Goal: Task Accomplishment & Management: Use online tool/utility

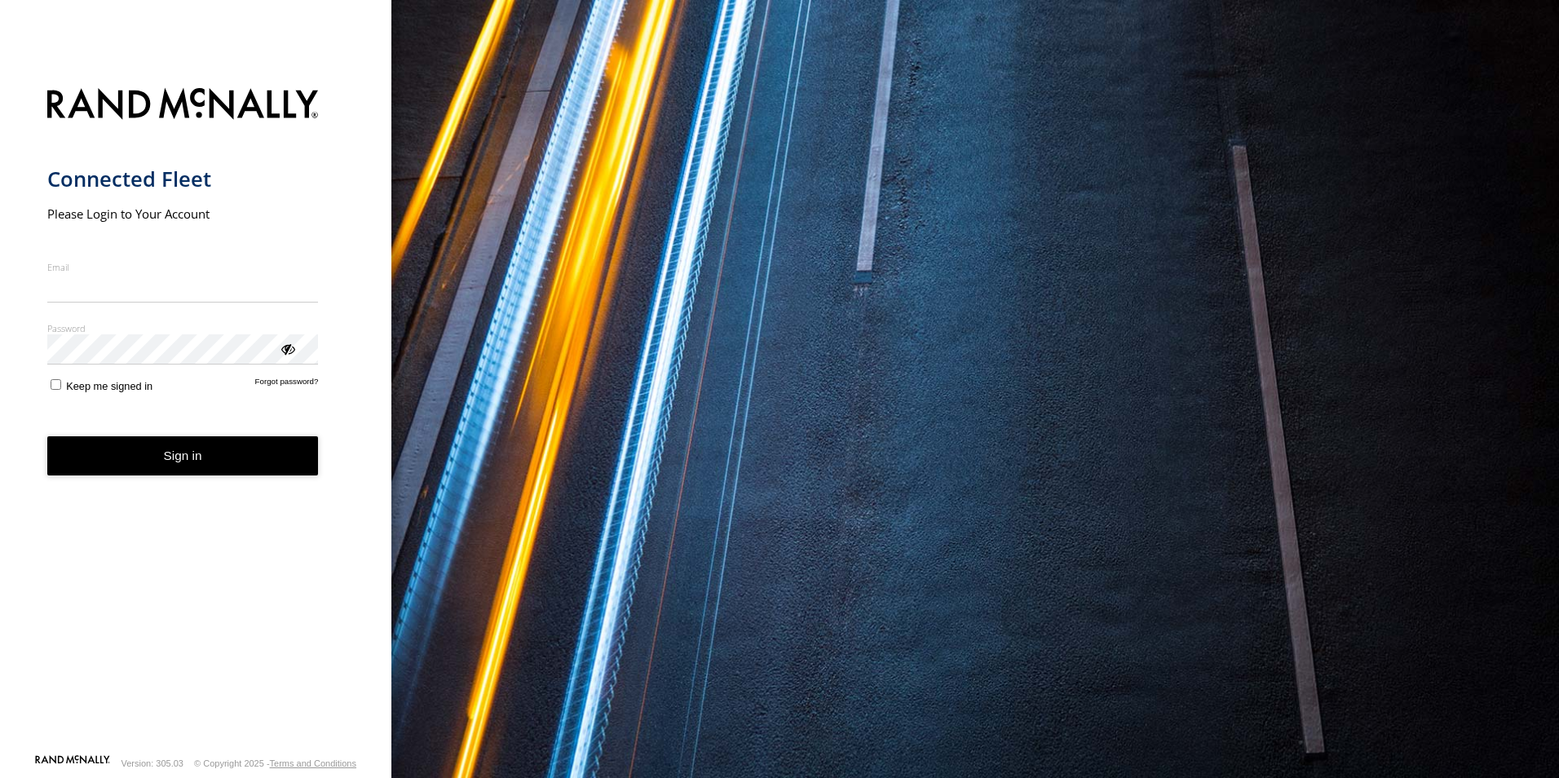
type input "**********"
click at [64, 407] on form "**********" at bounding box center [196, 415] width 298 height 675
click at [192, 448] on button "Sign in" at bounding box center [182, 456] width 271 height 40
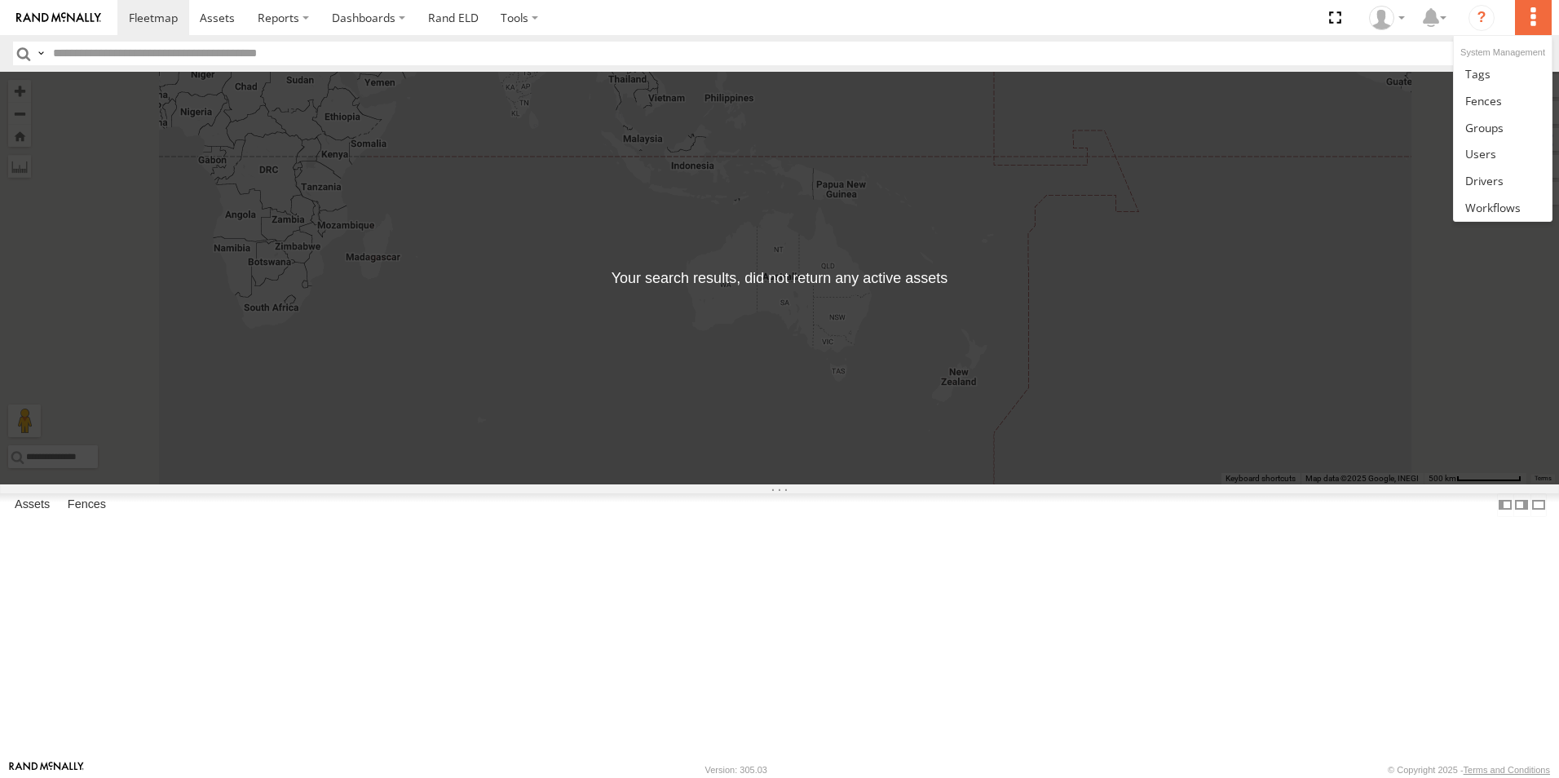
click at [1525, 18] on label at bounding box center [1533, 17] width 36 height 35
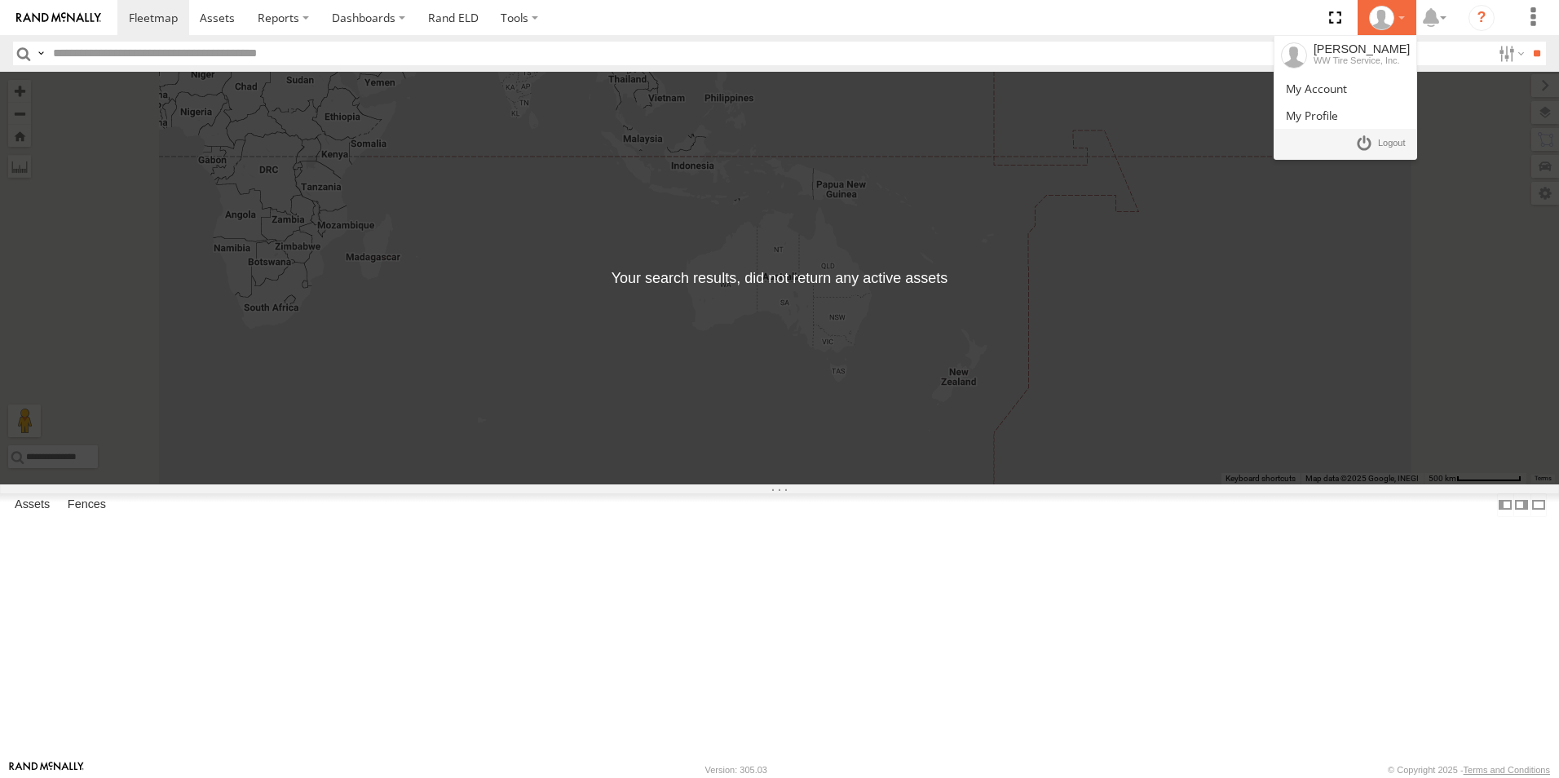
click at [1378, 20] on icon at bounding box center [1381, 18] width 24 height 24
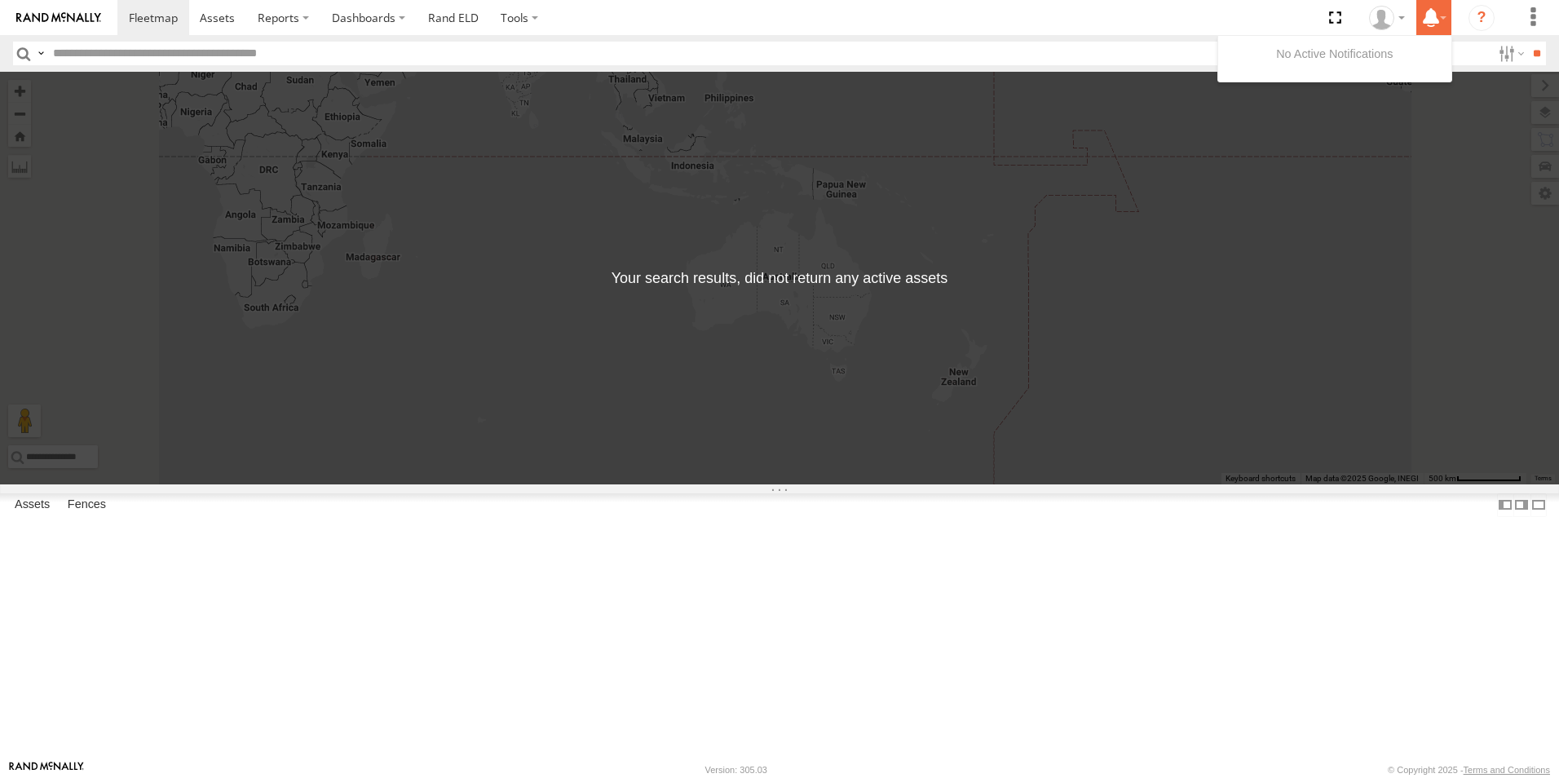
click at [1440, 25] on icon at bounding box center [1430, 17] width 29 height 20
click at [448, 20] on link "Rand ELD" at bounding box center [453, 17] width 73 height 35
click at [0, 0] on link at bounding box center [0, 0] width 0 height 0
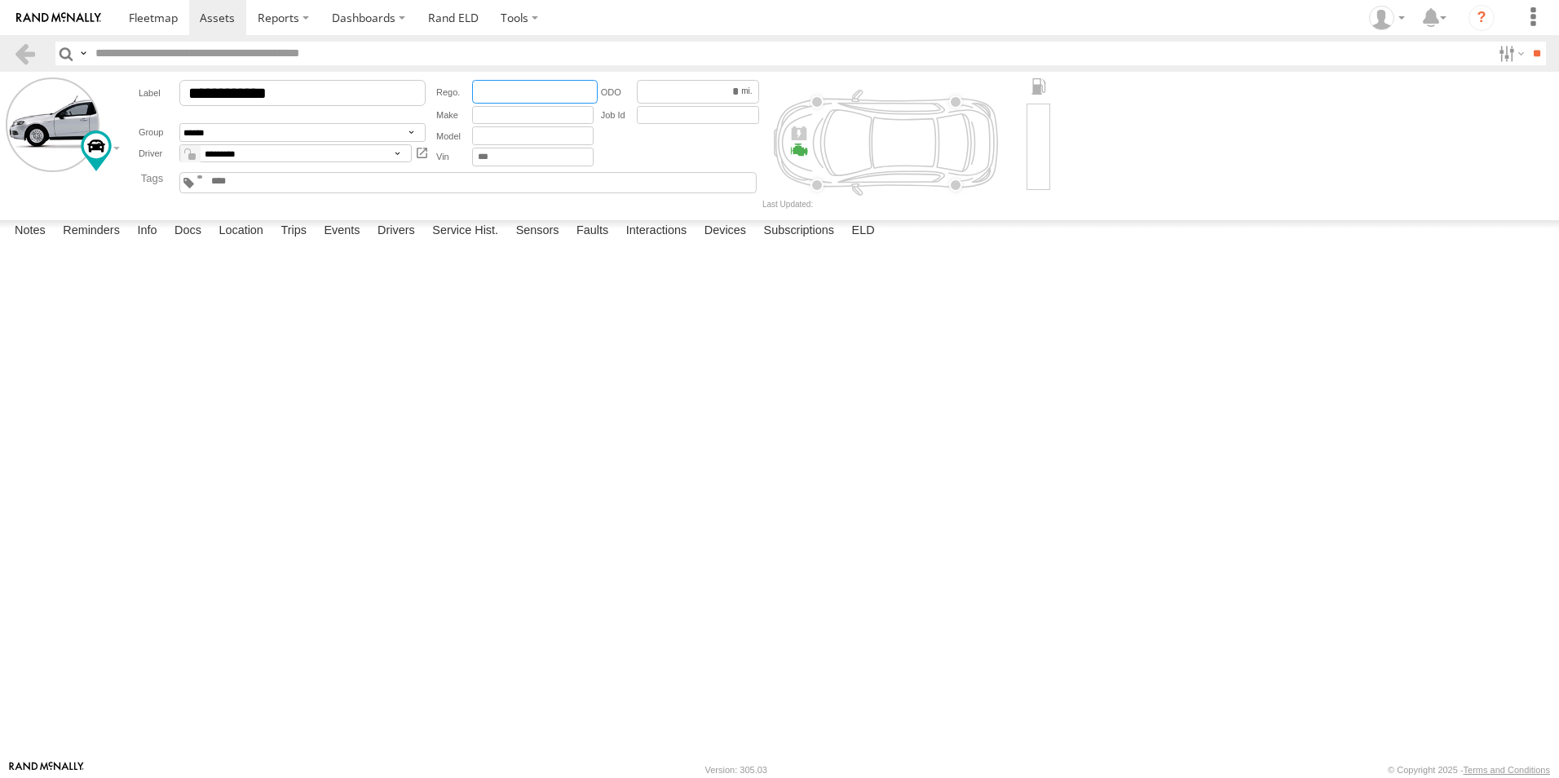
click at [531, 95] on input "text" at bounding box center [535, 92] width 126 height 24
click at [698, 98] on input "number" at bounding box center [698, 92] width 122 height 24
click at [512, 135] on input "text" at bounding box center [532, 135] width 121 height 19
click at [0, 0] on div at bounding box center [0, 0] width 0 height 0
click at [0, 0] on textarea at bounding box center [0, 0] width 0 height 0
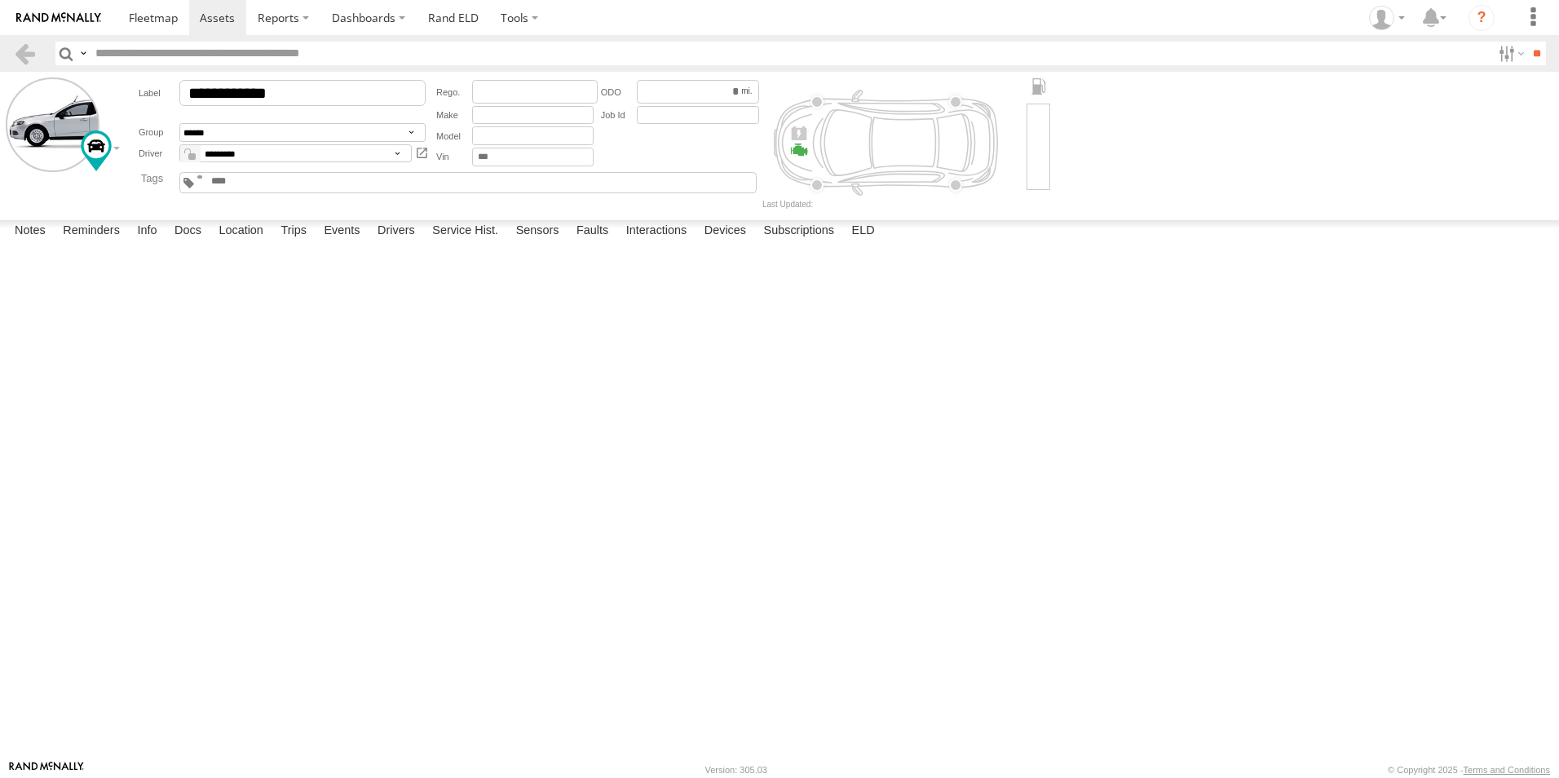
click at [0, 0] on div at bounding box center [0, 0] width 0 height 0
